Goal: Navigation & Orientation: Find specific page/section

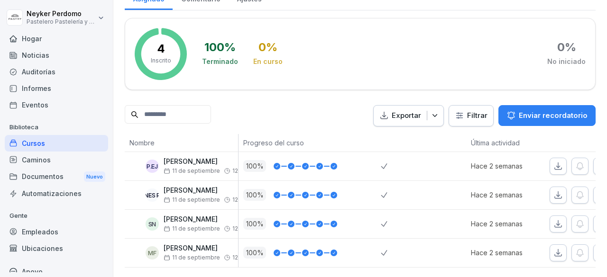
scroll to position [142, 0]
click at [37, 146] on font "Cursos" at bounding box center [33, 143] width 23 height 8
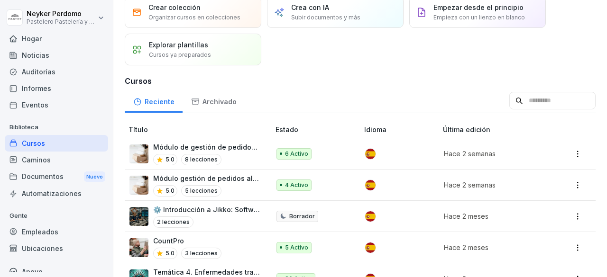
scroll to position [95, 0]
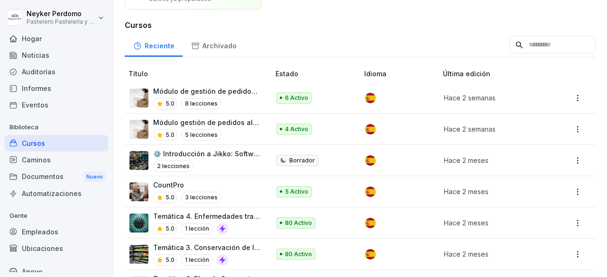
click at [232, 105] on div "5.0 8 lecciones" at bounding box center [206, 103] width 107 height 11
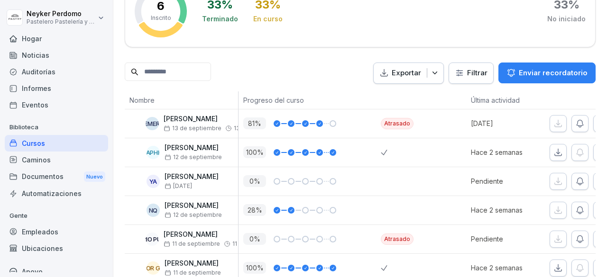
scroll to position [203, 0]
